Goal: Transaction & Acquisition: Purchase product/service

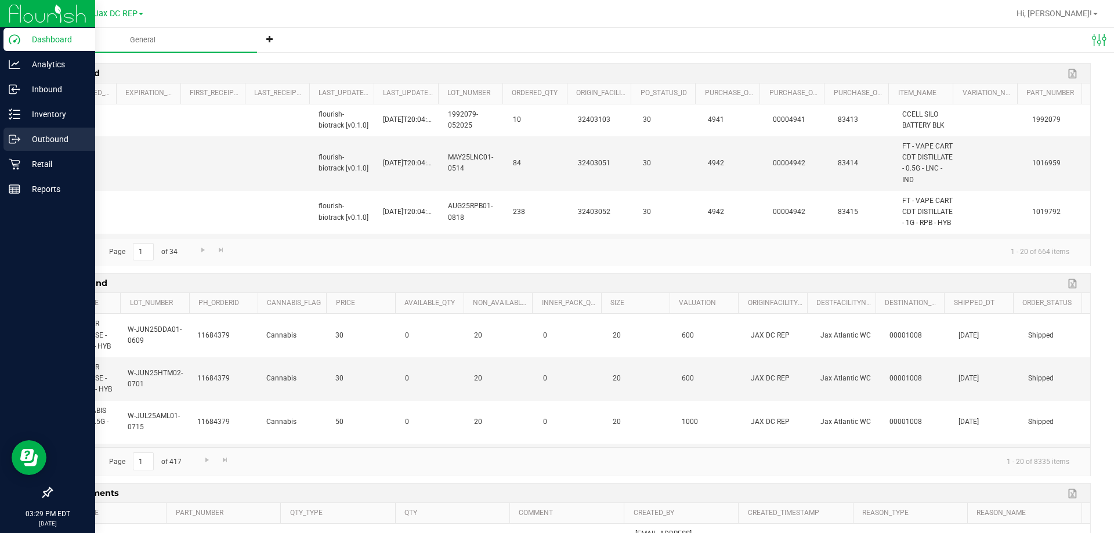
click at [32, 137] on p "Outbound" at bounding box center [55, 139] width 70 height 14
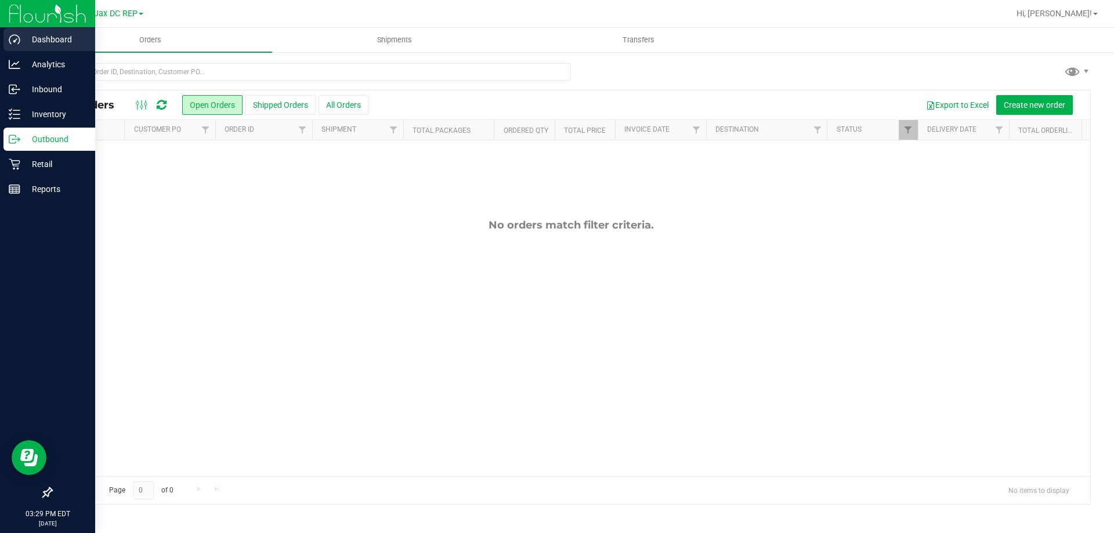
click at [22, 39] on p "Dashboard" at bounding box center [55, 39] width 70 height 14
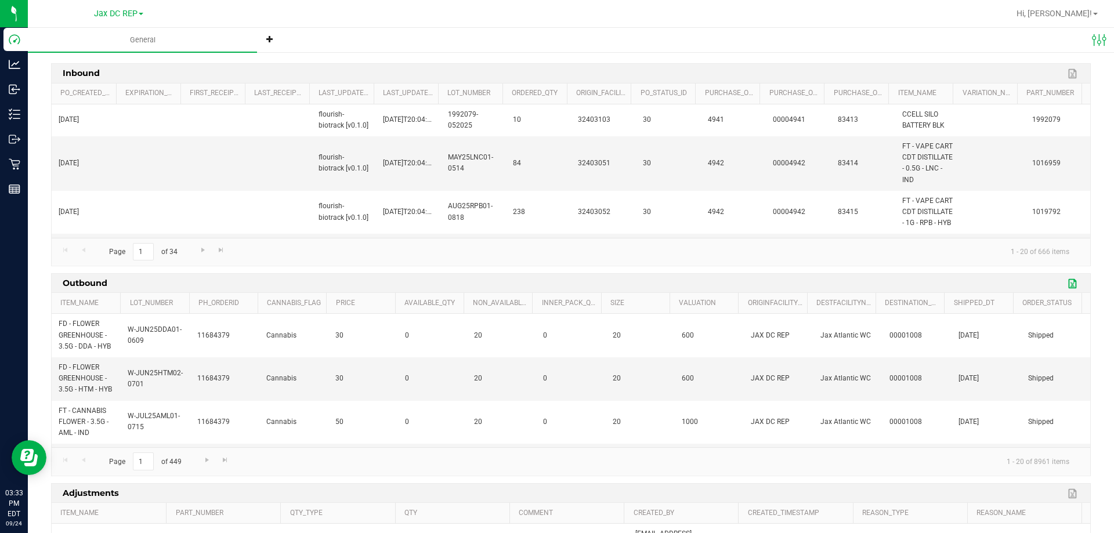
click at [1067, 280] on link "Export to Excel" at bounding box center [1072, 283] width 17 height 15
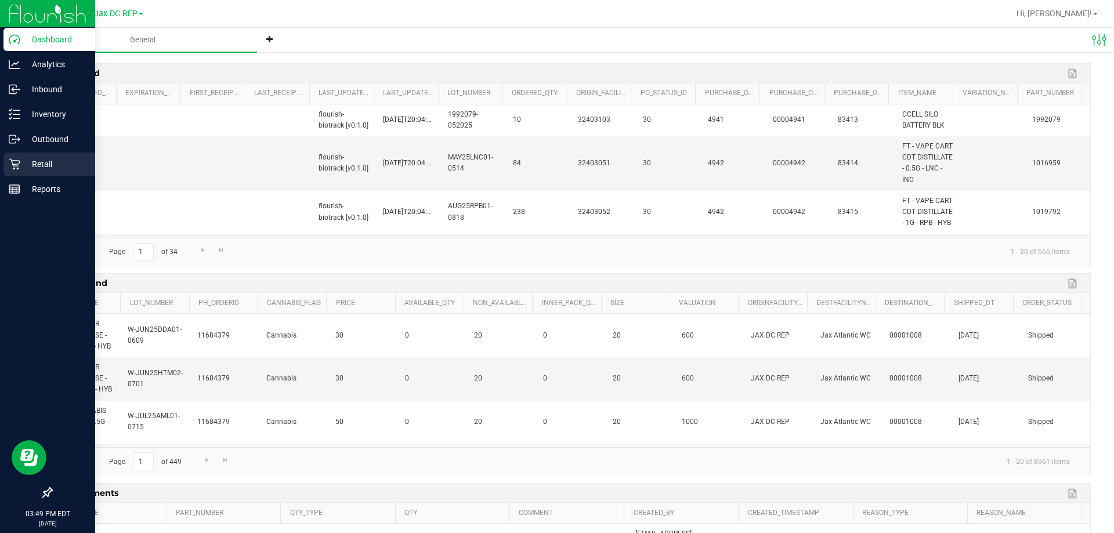
click at [15, 154] on div "Retail" at bounding box center [49, 164] width 92 height 23
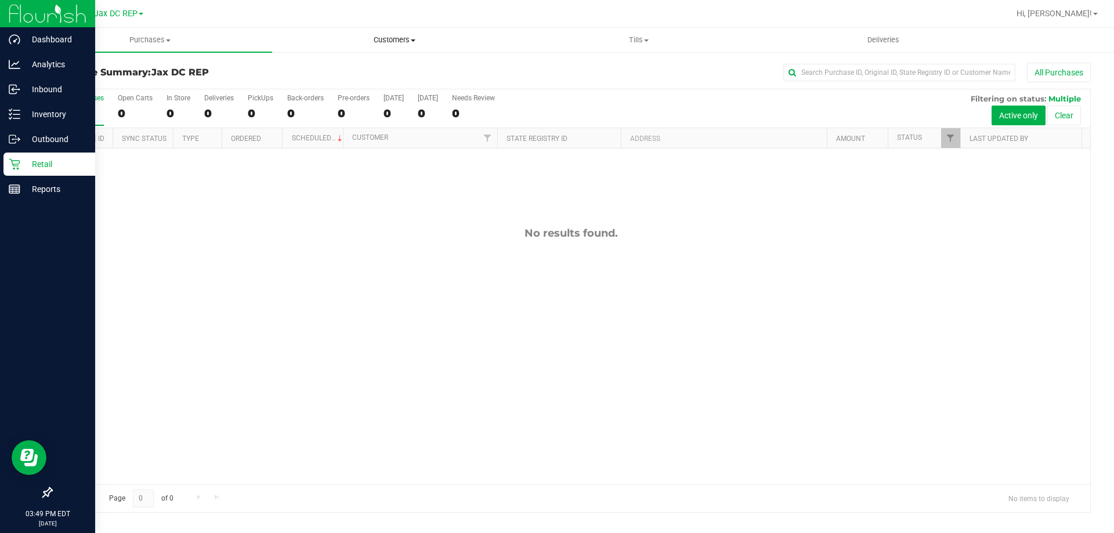
click at [385, 41] on span "Customers" at bounding box center [394, 40] width 243 height 10
click at [302, 66] on span "All customers" at bounding box center [314, 70] width 84 height 10
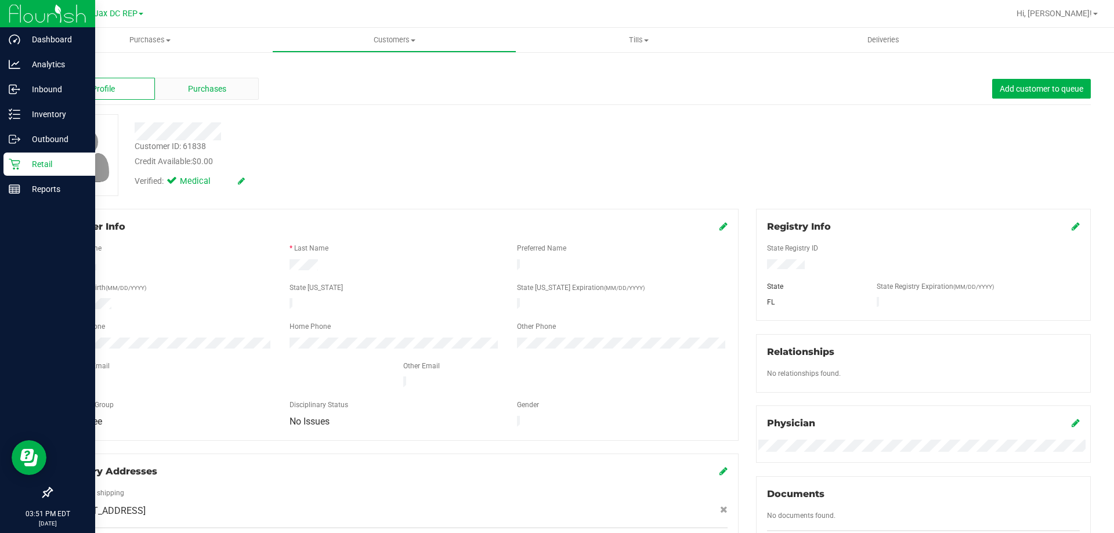
click at [222, 88] on span "Purchases" at bounding box center [207, 89] width 38 height 12
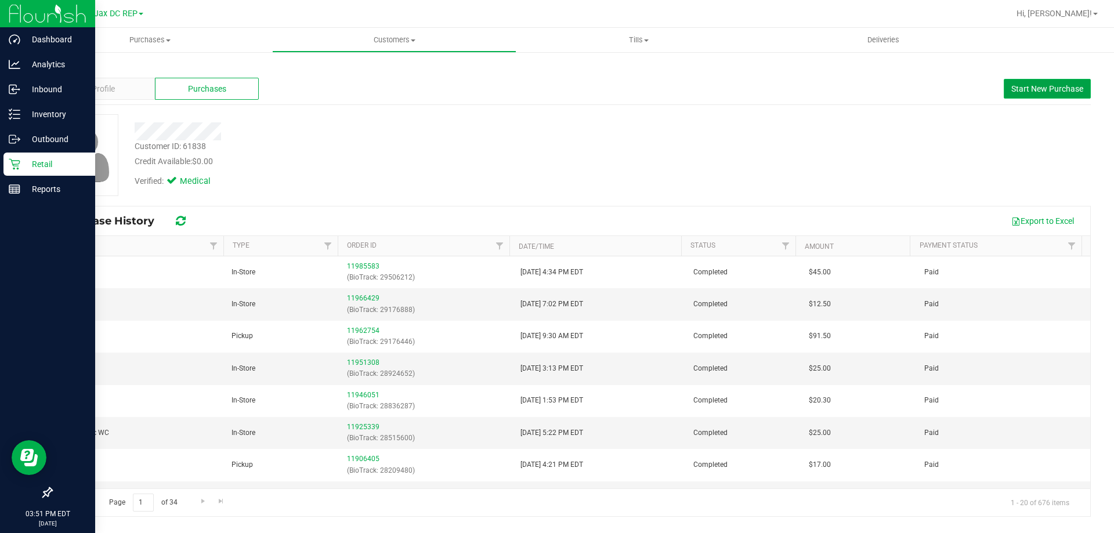
click at [1018, 86] on span "Start New Purchase" at bounding box center [1047, 88] width 72 height 9
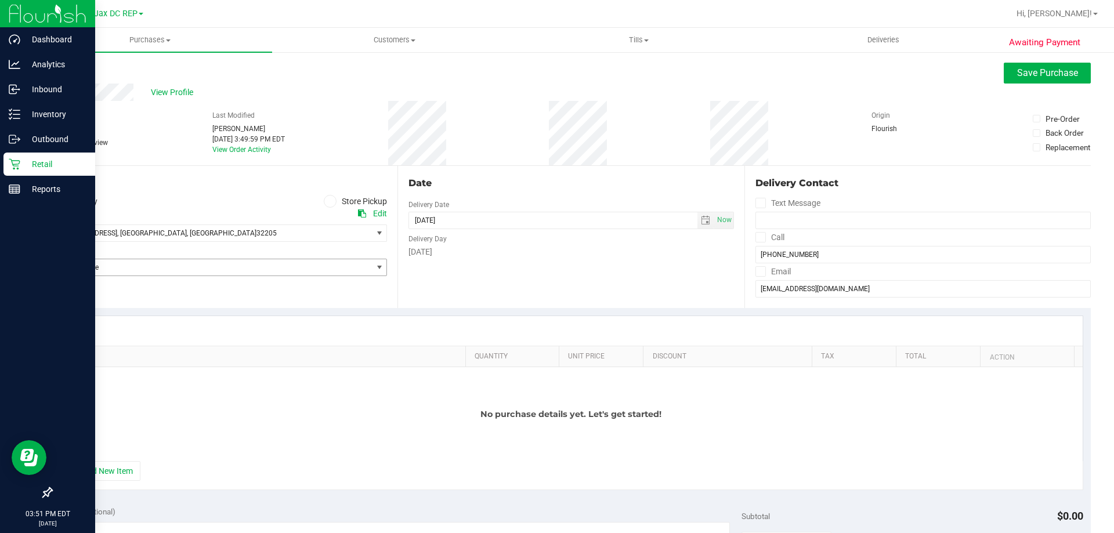
click at [194, 267] on span "Select Store" at bounding box center [212, 267] width 320 height 16
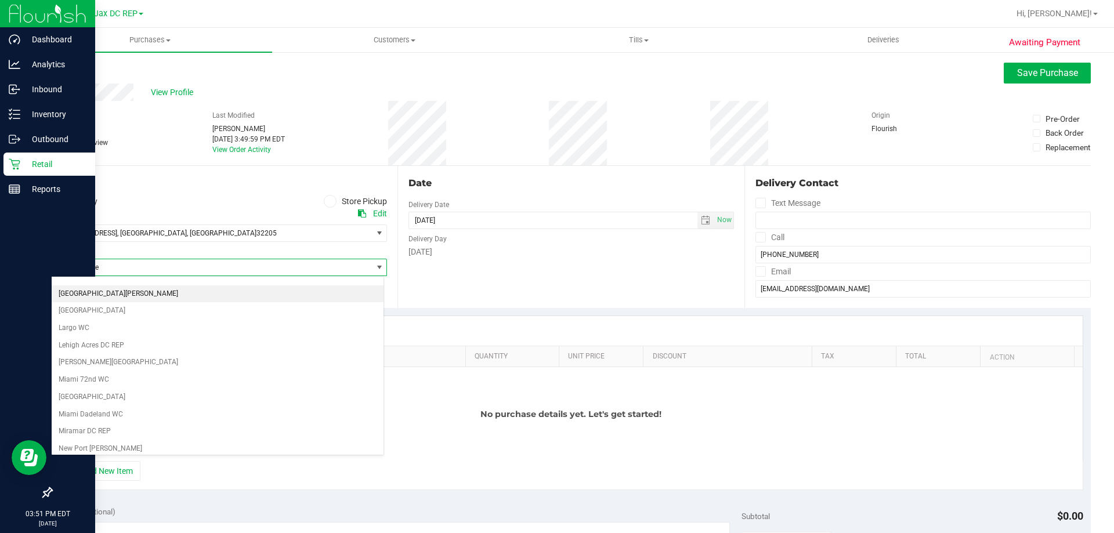
scroll to position [262, 0]
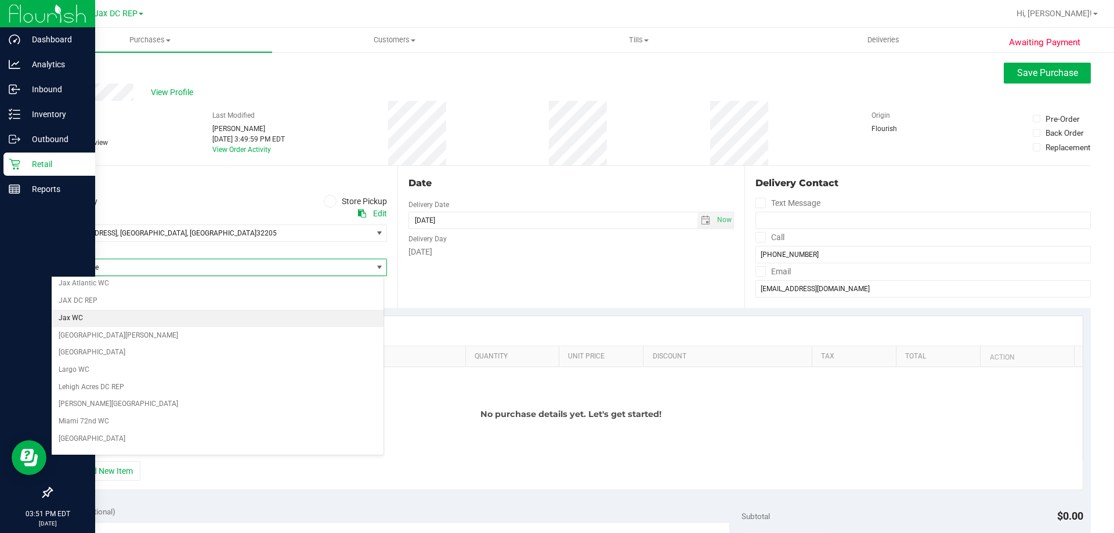
click at [68, 317] on li "Jax WC" at bounding box center [218, 318] width 332 height 17
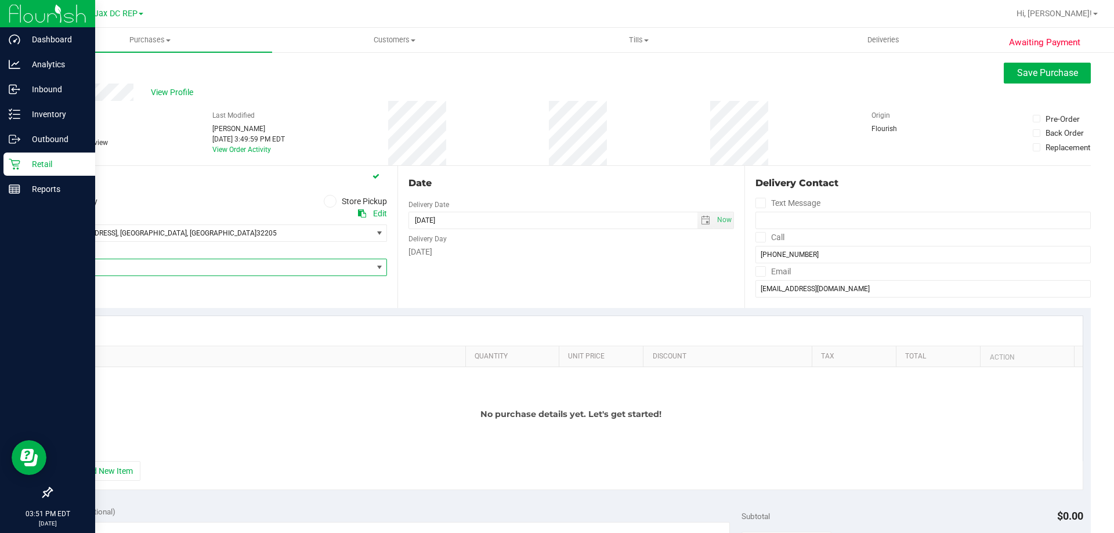
click at [335, 202] on label "Store Pickup" at bounding box center [356, 201] width 64 height 13
click at [0, 0] on input "Store Pickup" at bounding box center [0, 0] width 0 height 0
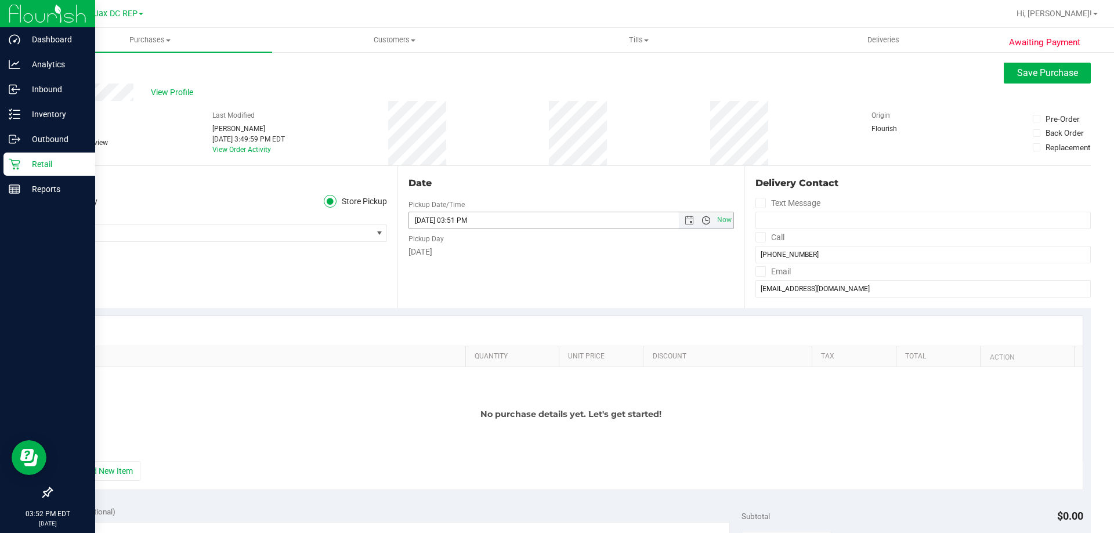
click at [701, 220] on span "Open the time view" at bounding box center [705, 220] width 9 height 9
click at [423, 249] on li "5:00 PM" at bounding box center [566, 250] width 320 height 15
type input "09/24/2025 05:00 PM"
click at [290, 258] on div "Location Delivery Store Pickup Store Jax WC Select Store Bonita Springs WC Boyn…" at bounding box center [224, 237] width 346 height 142
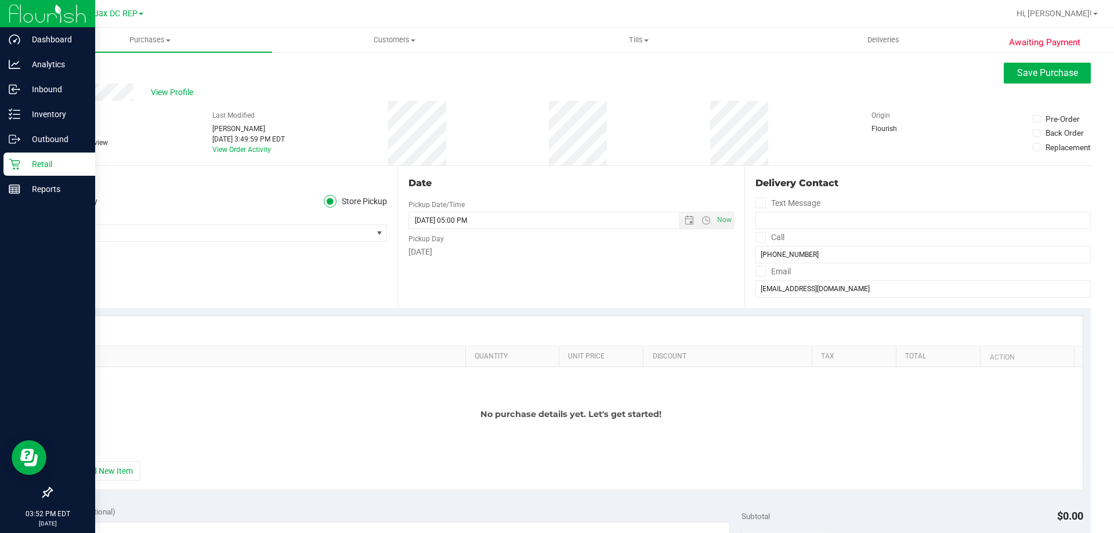
click at [230, 195] on ul "Delivery Store Pickup" at bounding box center [219, 201] width 336 height 13
click at [95, 466] on button "+ Add New Item" at bounding box center [104, 471] width 72 height 20
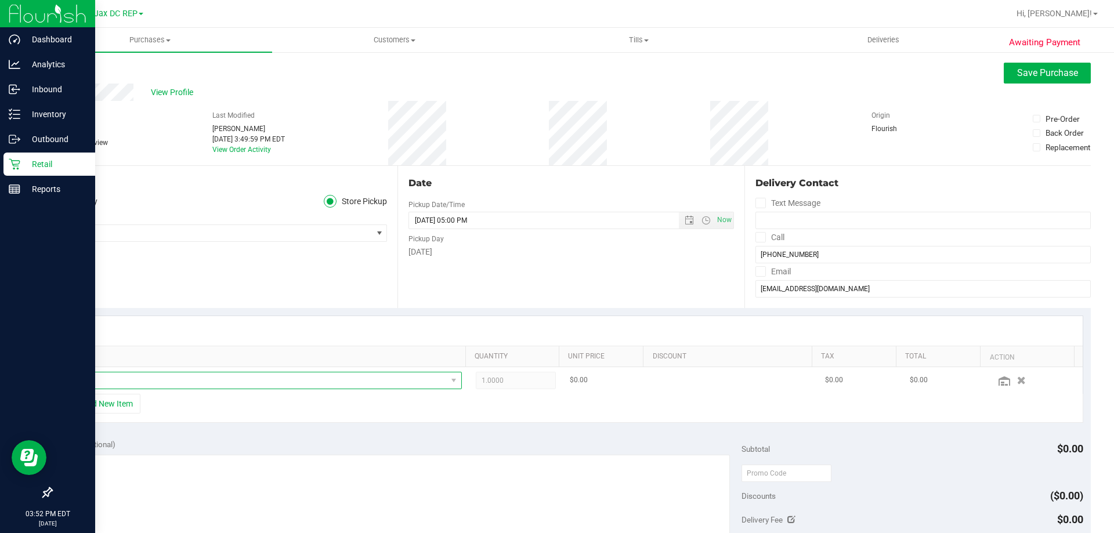
click at [104, 383] on span "NO DATA FOUND" at bounding box center [256, 380] width 379 height 16
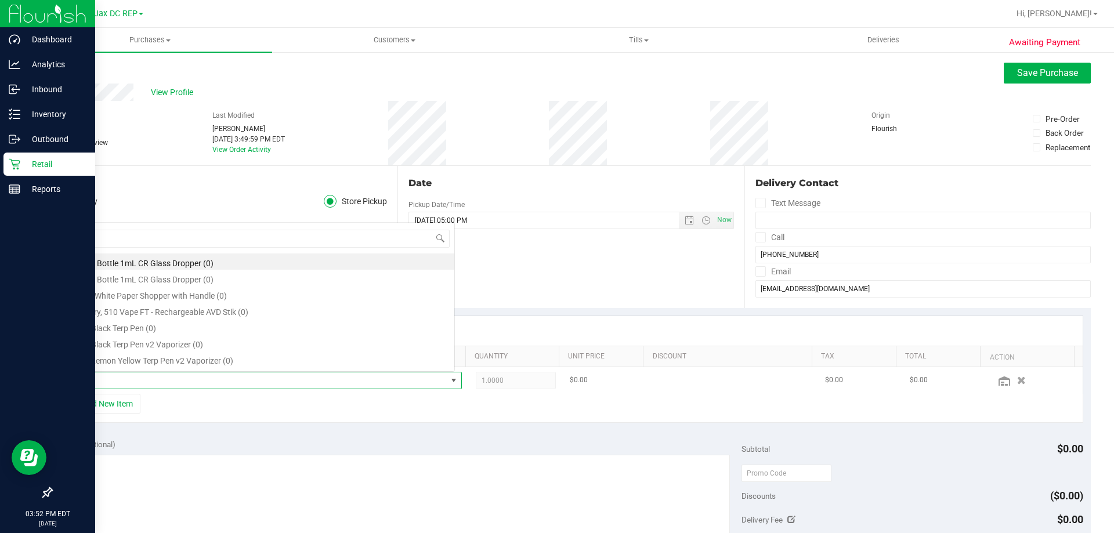
scroll to position [17, 385]
type input "dda"
click at [131, 261] on li "FD 3.5g Flower Greenhouse Don Dada (Hybrid) (15)" at bounding box center [260, 261] width 387 height 16
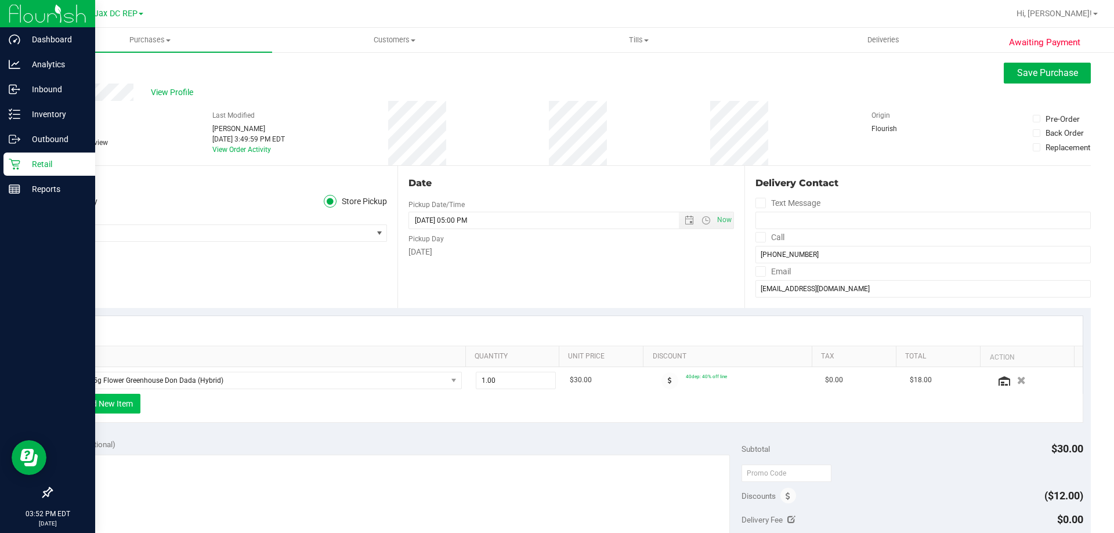
click at [119, 407] on button "+ Add New Item" at bounding box center [104, 404] width 72 height 20
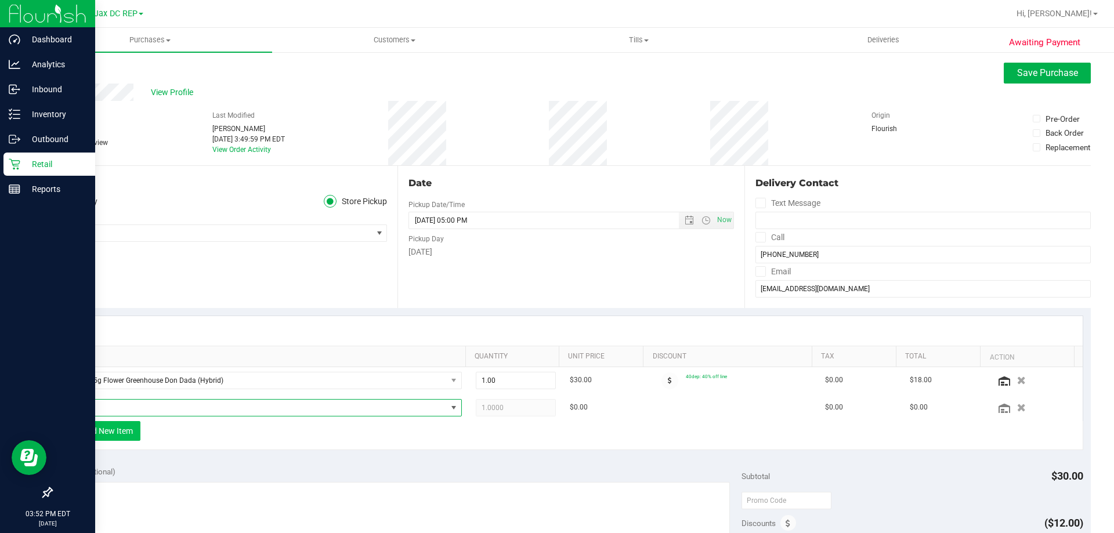
click at [119, 407] on span "NO DATA FOUND" at bounding box center [256, 408] width 379 height 16
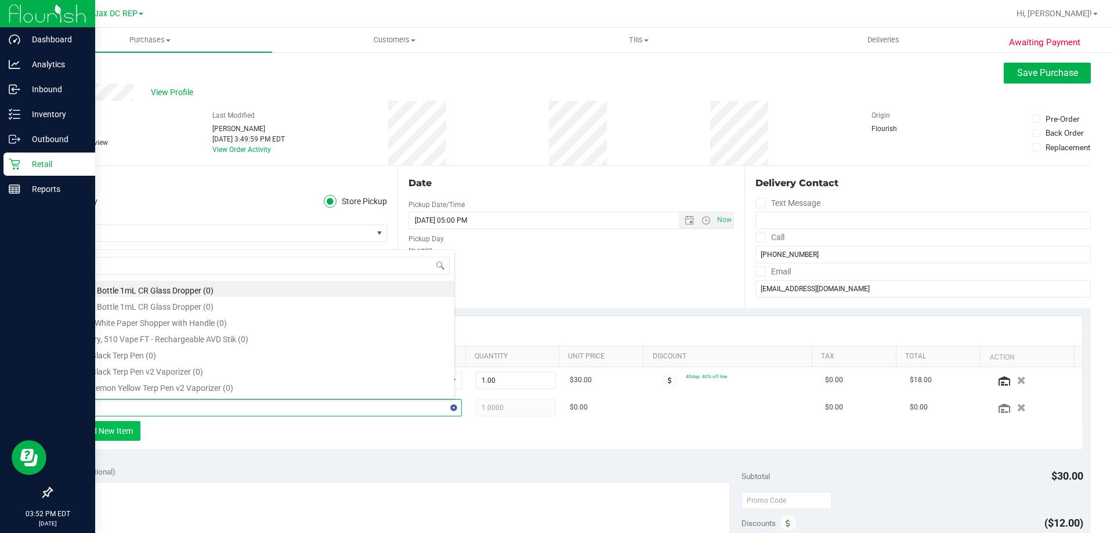
type input "pex"
click at [114, 287] on li "FT 0.5g Vape Cart Distillate Pineapple X (Hybrid) (13)" at bounding box center [260, 291] width 387 height 16
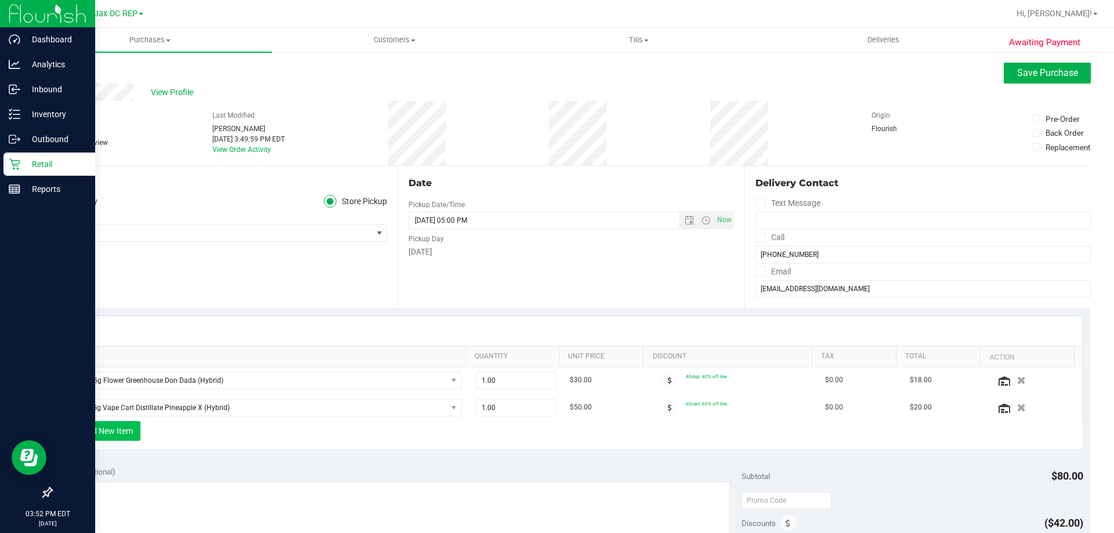
click at [114, 431] on button "+ Add New Item" at bounding box center [104, 431] width 72 height 20
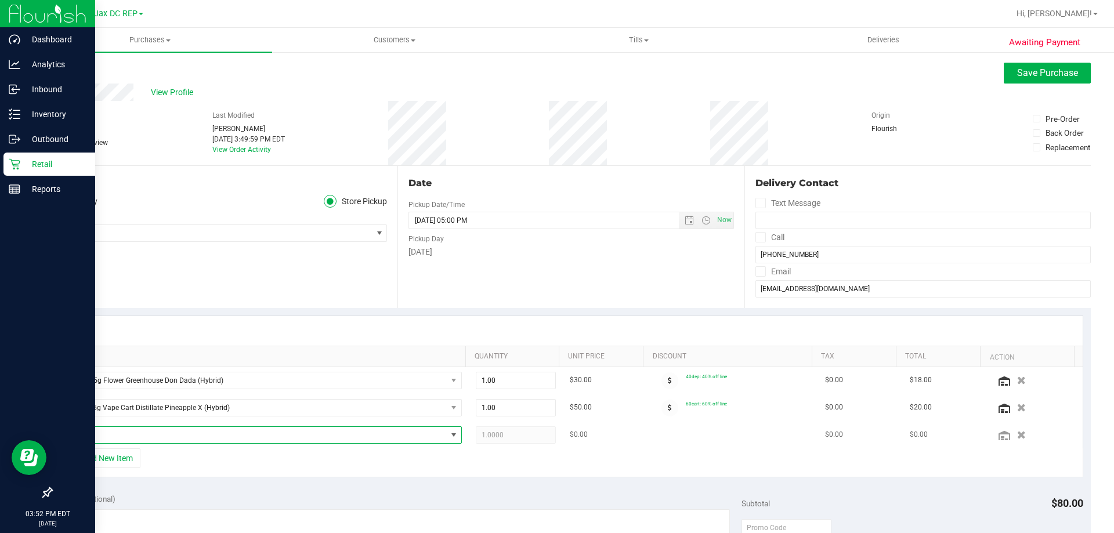
click at [111, 436] on span "NO DATA FOUND" at bounding box center [256, 435] width 379 height 16
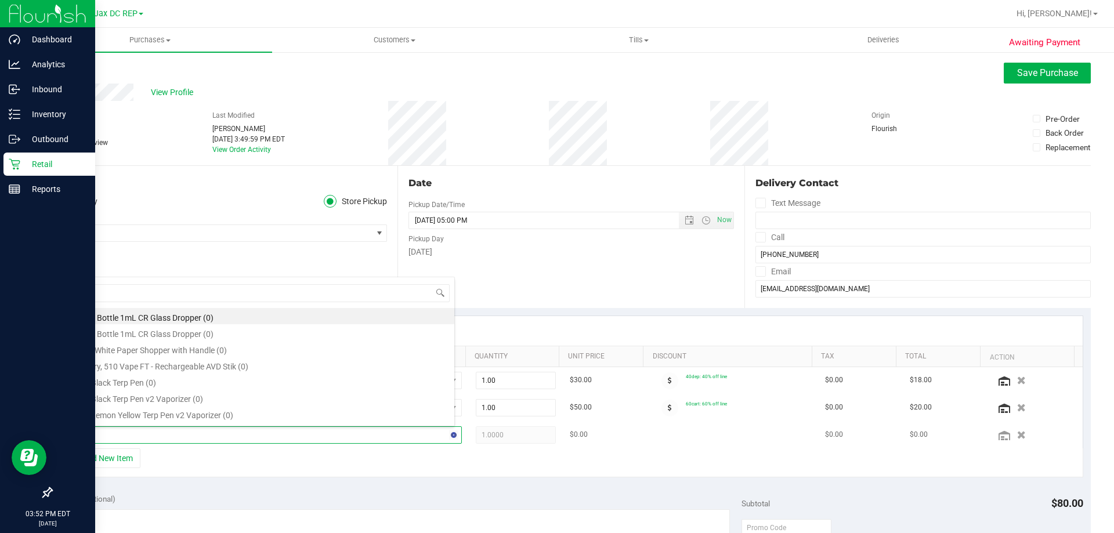
type input "amn"
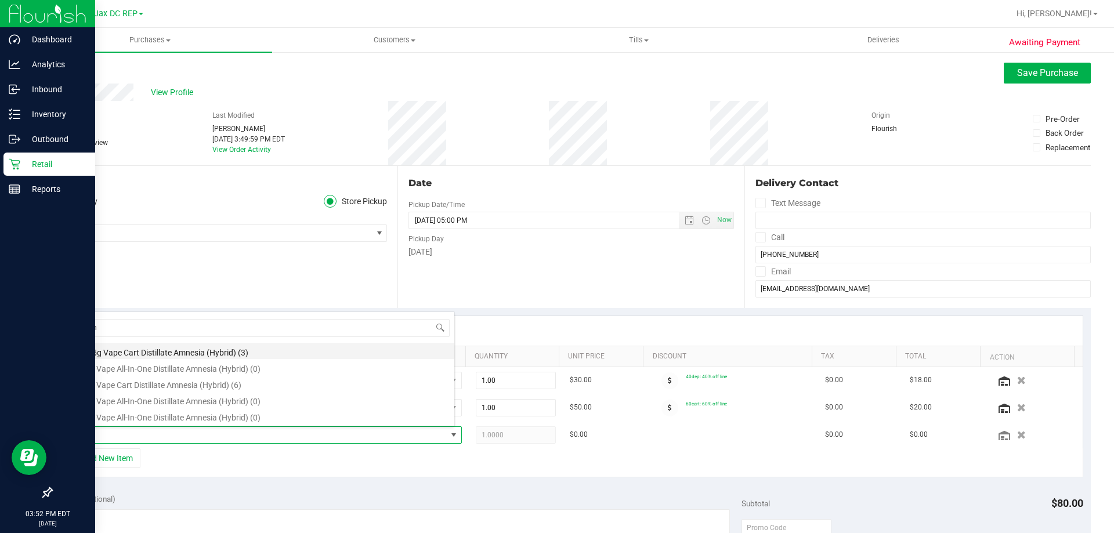
click at [113, 352] on li "FT 0.5g Vape Cart Distillate Amnesia (Hybrid) (3)" at bounding box center [260, 351] width 387 height 16
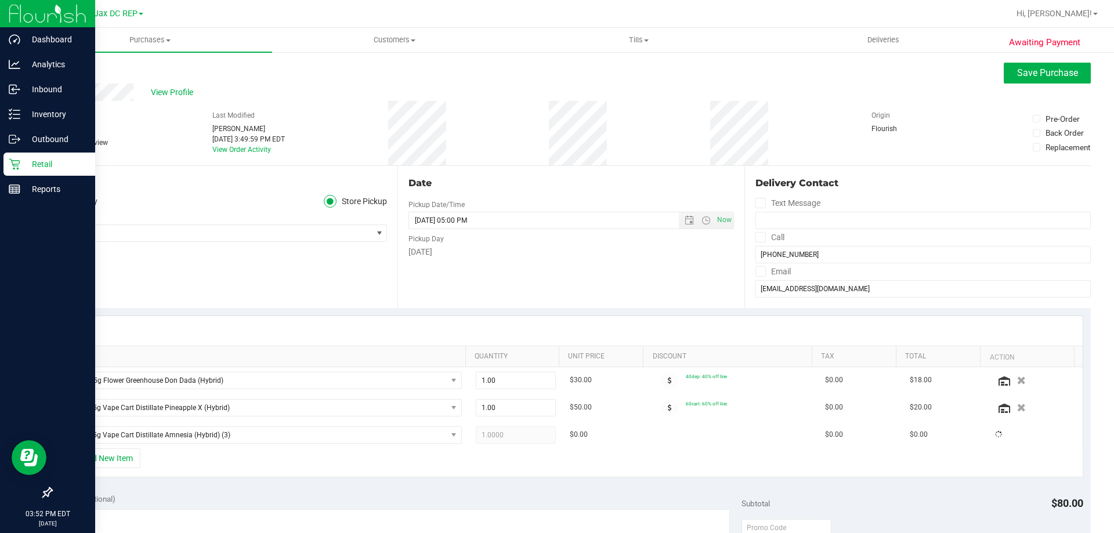
click at [447, 461] on div "+ Add New Item" at bounding box center [571, 462] width 1024 height 29
click at [458, 503] on div "Notes (optional)" at bounding box center [400, 499] width 683 height 12
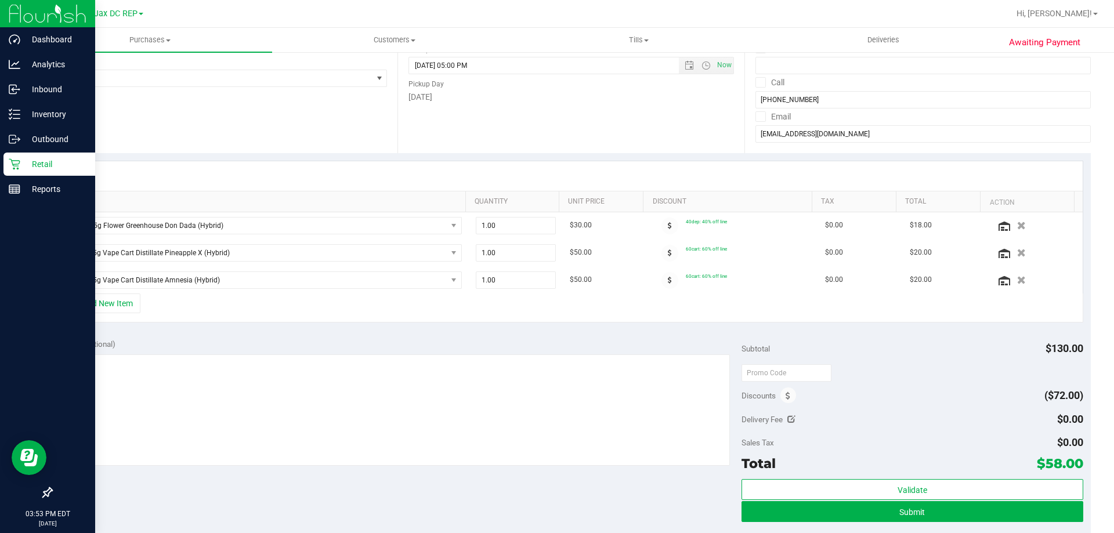
scroll to position [155, 0]
click at [785, 503] on button "Submit" at bounding box center [911, 511] width 341 height 21
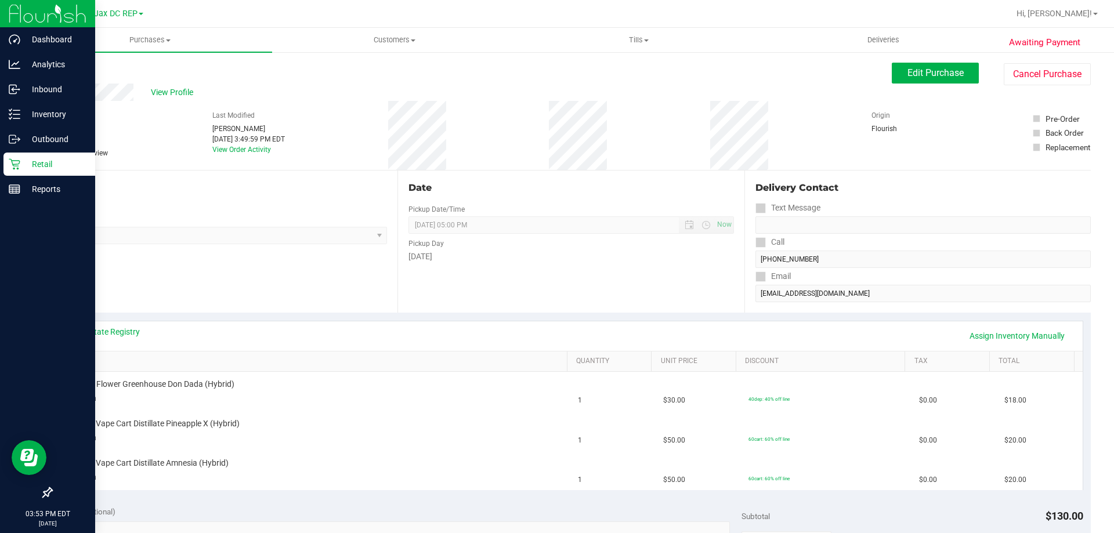
click at [61, 71] on link "Back" at bounding box center [59, 70] width 17 height 8
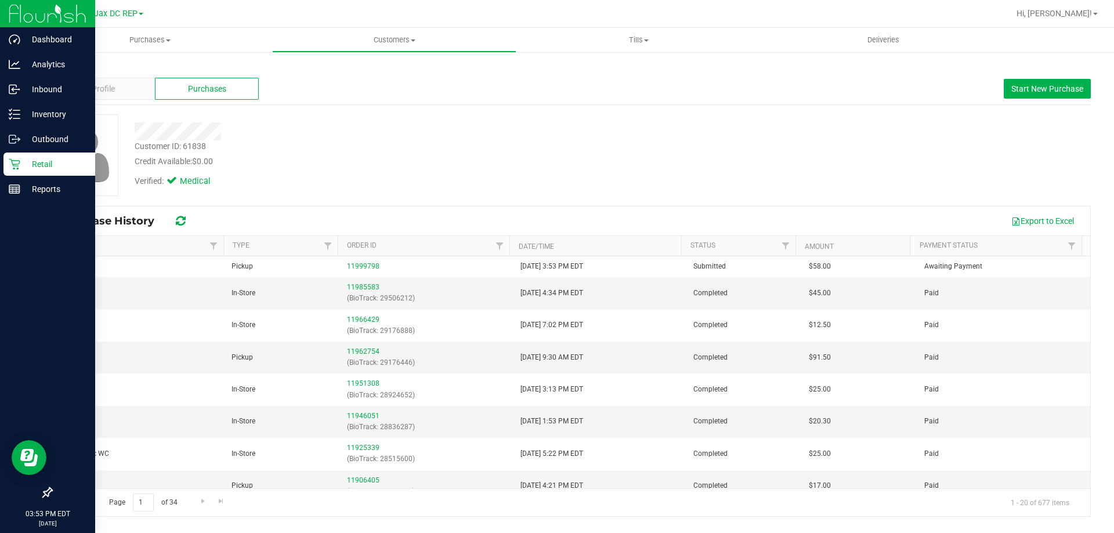
click at [483, 141] on div "Customer ID: 61838 Credit Available: $0.00" at bounding box center [390, 153] width 528 height 27
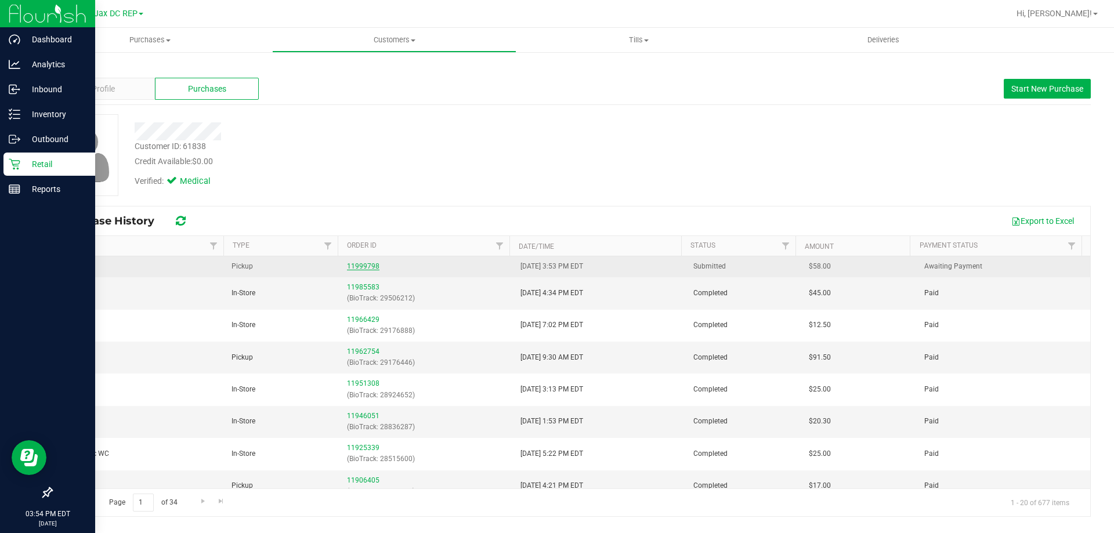
click at [349, 265] on link "11999798" at bounding box center [363, 266] width 32 height 8
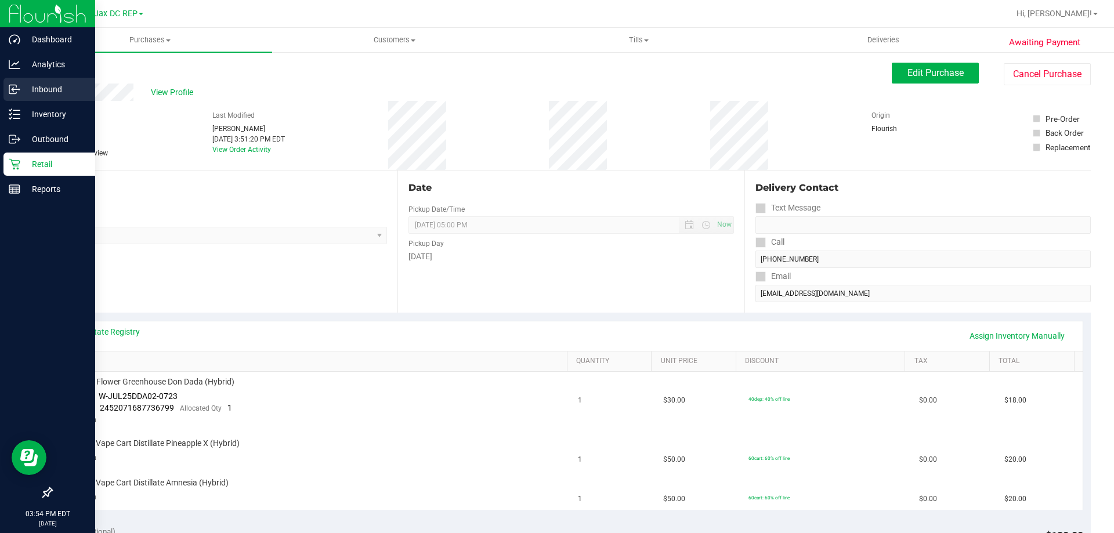
click at [27, 89] on p "Inbound" at bounding box center [55, 89] width 70 height 14
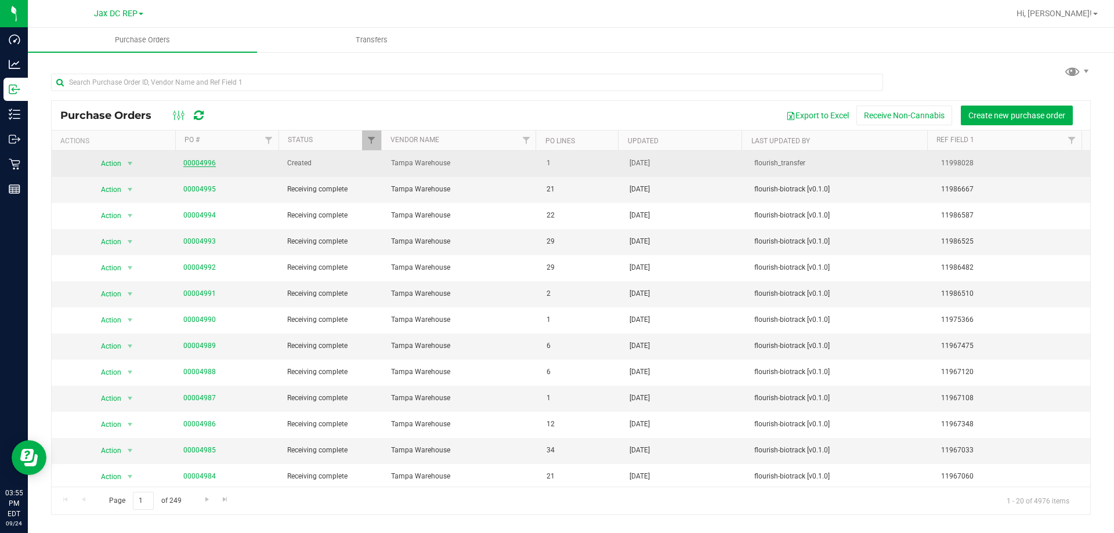
click at [192, 166] on link "00004996" at bounding box center [199, 163] width 32 height 8
